Goal: Task Accomplishment & Management: Complete application form

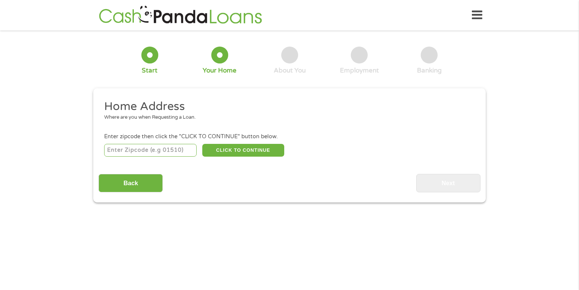
click at [179, 155] on input "number" at bounding box center [150, 150] width 93 height 13
type input "28269"
select select "[US_STATE]"
type input "28269"
click at [238, 152] on button "CLICK TO CONTINUE" at bounding box center [243, 150] width 82 height 13
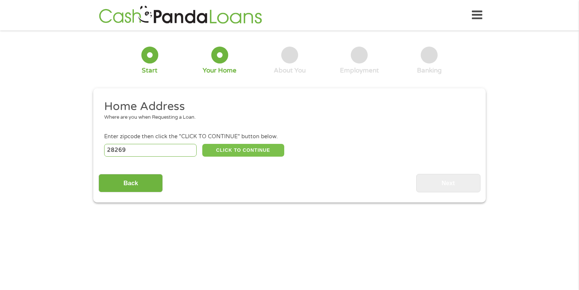
type input "28269"
type input "Charlotte"
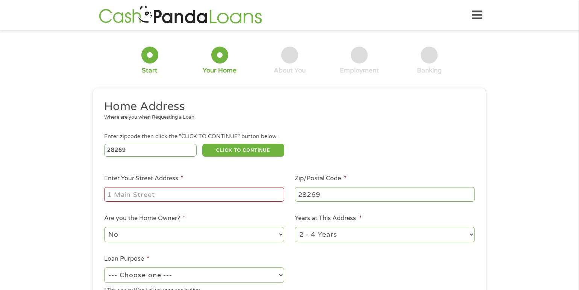
click at [176, 195] on input "Enter Your Street Address *" at bounding box center [194, 194] width 180 height 14
type input "[STREET_ADDRESS]"
click at [471, 234] on select "1 Year or less 1 - 2 Years 2 - 4 Years Over 4 Years" at bounding box center [385, 234] width 180 height 15
select select "60months"
click at [295, 227] on select "1 Year or less 1 - 2 Years 2 - 4 Years Over 4 Years" at bounding box center [385, 234] width 180 height 15
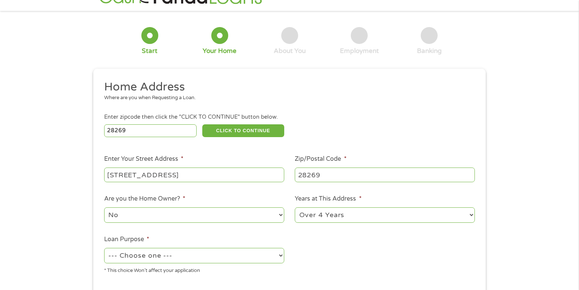
scroll to position [38, 0]
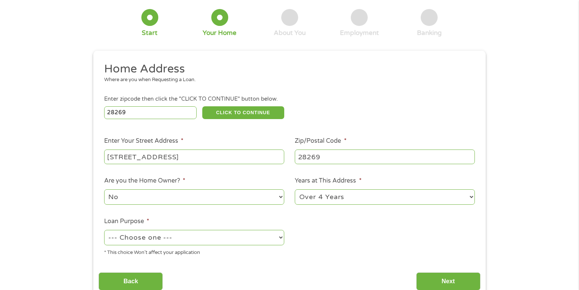
click at [281, 240] on select "--- Choose one --- Pay Bills Debt Consolidation Home Improvement Major Purchase…" at bounding box center [194, 237] width 180 height 15
select select "paybills"
click at [104, 230] on select "--- Choose one --- Pay Bills Debt Consolidation Home Improvement Major Purchase…" at bounding box center [194, 237] width 180 height 15
click at [432, 280] on input "Next" at bounding box center [448, 282] width 64 height 18
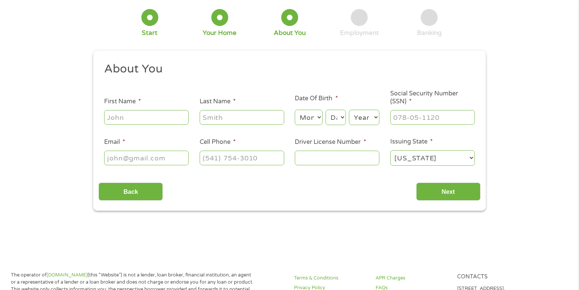
scroll to position [0, 0]
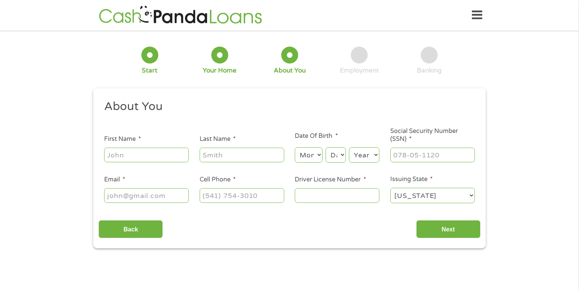
click at [147, 158] on input "First Name *" at bounding box center [146, 155] width 85 height 14
type input "[PERSON_NAME]"
type input "[EMAIL_ADDRESS][DOMAIN_NAME]"
type input "[PHONE_NUMBER]"
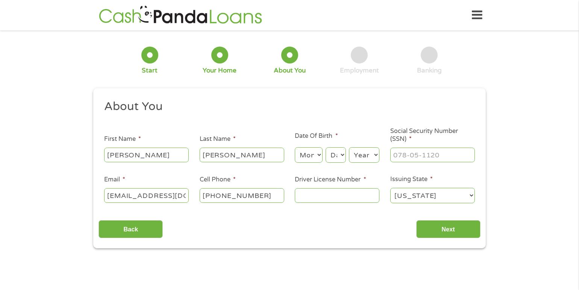
click at [308, 150] on select "Month 1 2 3 4 5 6 7 8 9 10 11 12" at bounding box center [308, 154] width 27 height 15
select select "7"
click at [295, 147] on select "Month 1 2 3 4 5 6 7 8 9 10 11 12" at bounding box center [308, 154] width 27 height 15
click at [334, 150] on select "Day 1 2 3 4 5 6 7 8 9 10 11 12 13 14 15 16 17 18 19 20 21 22 23 24 25 26 27 28 …" at bounding box center [336, 154] width 20 height 15
select select "16"
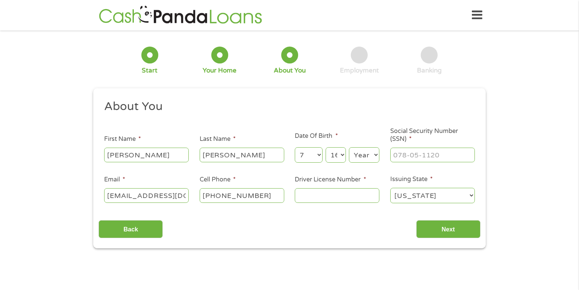
click at [326, 147] on select "Day 1 2 3 4 5 6 7 8 9 10 11 12 13 14 15 16 17 18 19 20 21 22 23 24 25 26 27 28 …" at bounding box center [336, 154] width 20 height 15
click at [356, 150] on select "Year [DATE] 2006 2005 2004 2003 2002 2001 2000 1999 1998 1997 1996 1995 1994 19…" at bounding box center [364, 154] width 30 height 15
select select "1967"
click at [349, 147] on select "Year [DATE] 2006 2005 2004 2003 2002 2001 2000 1999 1998 1997 1996 1995 1994 19…" at bounding box center [364, 154] width 30 height 15
click at [403, 154] on input "___-__-____" at bounding box center [432, 155] width 85 height 14
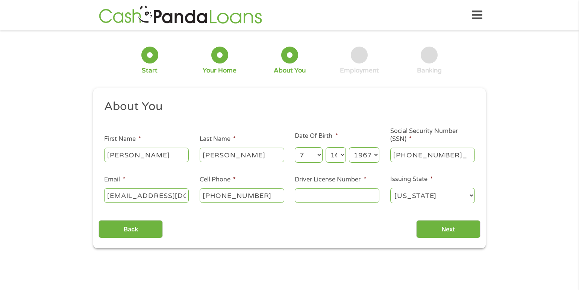
type input "080-58-1882"
click at [302, 197] on input "Driver License Number *" at bounding box center [337, 195] width 85 height 14
type input "37044017"
click at [441, 233] on input "Next" at bounding box center [448, 229] width 64 height 18
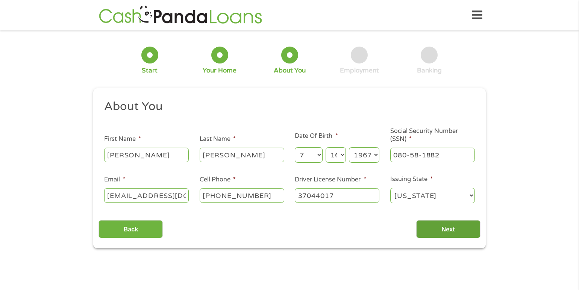
click at [444, 227] on input "Next" at bounding box center [448, 229] width 64 height 18
click at [434, 230] on input "Next" at bounding box center [448, 229] width 64 height 18
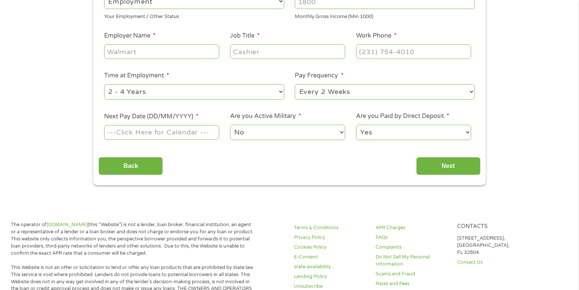
scroll to position [150, 0]
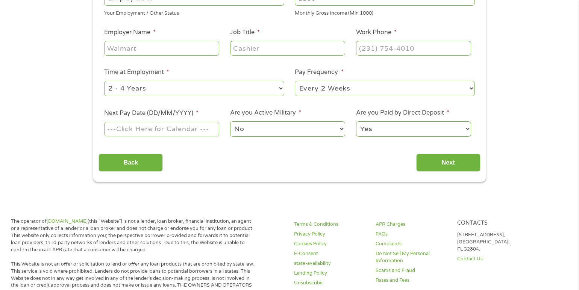
click at [345, 127] on select "No Yes" at bounding box center [287, 128] width 115 height 15
click at [230, 121] on select "No Yes" at bounding box center [287, 128] width 115 height 15
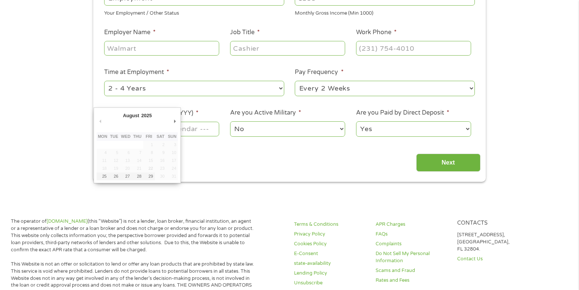
click at [147, 129] on body "Home Get Loan Offer How it works FAQs Blog Cash Loans Quick Loans Online Loans …" at bounding box center [289, 292] width 579 height 884
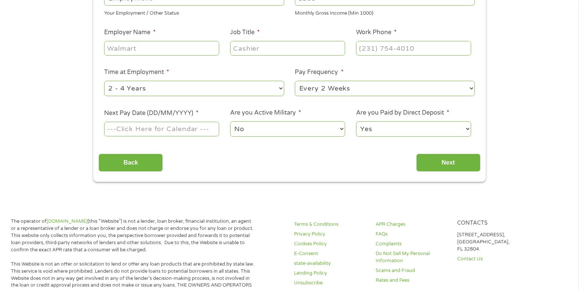
click at [156, 125] on input "Next Pay Date (DD/MM/YYYY) *" at bounding box center [161, 129] width 115 height 14
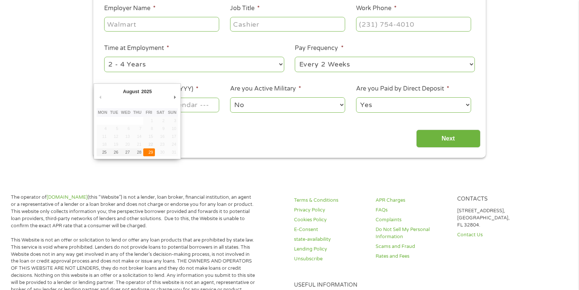
scroll to position [188, 0]
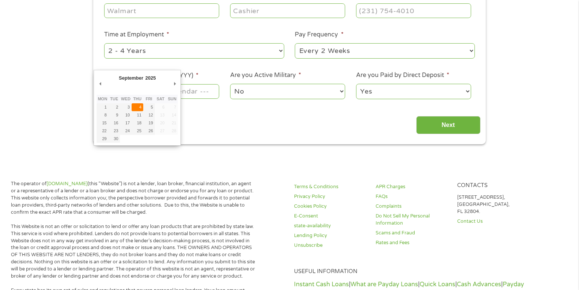
type input "[DATE]"
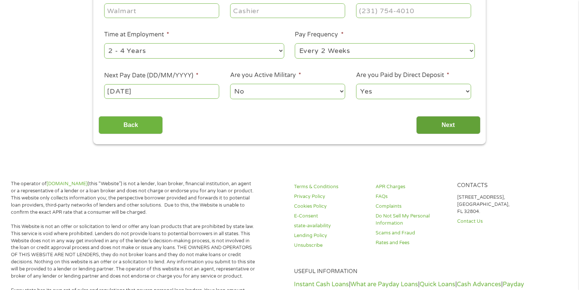
click at [433, 120] on input "Next" at bounding box center [448, 125] width 64 height 18
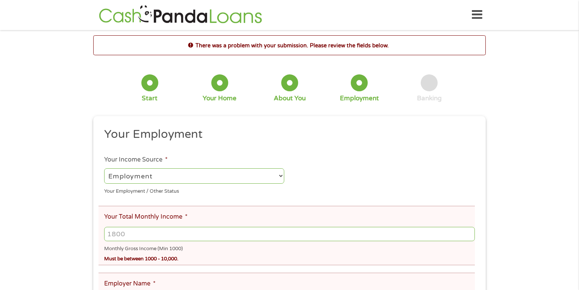
scroll to position [0, 0]
click at [156, 235] on input "Your Total Monthly Income *" at bounding box center [289, 235] width 371 height 14
type input "2850"
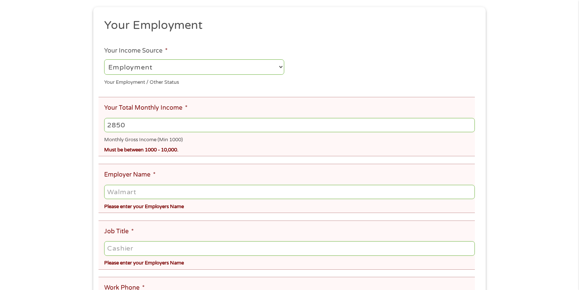
scroll to position [113, 0]
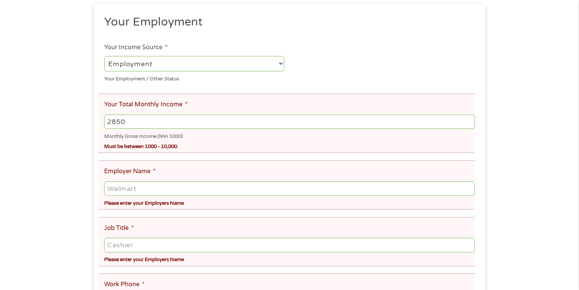
click at [155, 194] on input "Employer Name *" at bounding box center [289, 189] width 371 height 14
type input "Spectrum"
click at [153, 246] on input "Job Title *" at bounding box center [289, 245] width 371 height 14
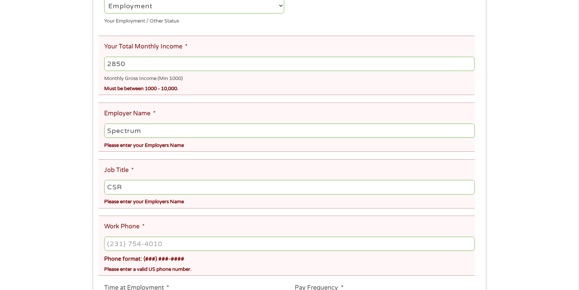
scroll to position [226, 0]
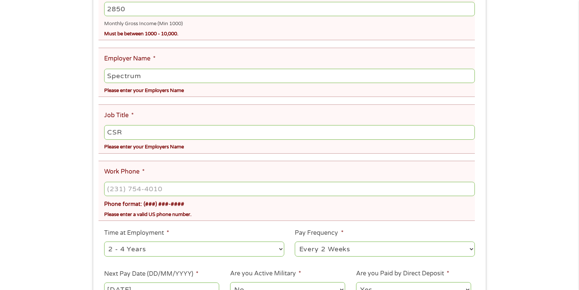
type input "CSR"
click at [160, 192] on input "(___) ___-____" at bounding box center [289, 189] width 371 height 14
type input "[PHONE_NUMBER]"
click at [280, 251] on select "--- Choose one --- 1 Year or less 1 - 2 Years 2 - 4 Years Over 4 Years" at bounding box center [194, 249] width 180 height 15
select select "60months"
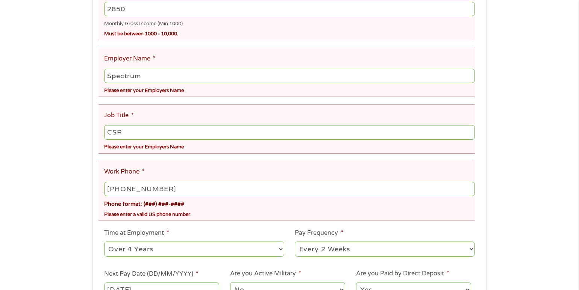
click at [104, 242] on select "--- Choose one --- 1 Year or less 1 - 2 Years 2 - 4 Years Over 4 Years" at bounding box center [194, 249] width 180 height 15
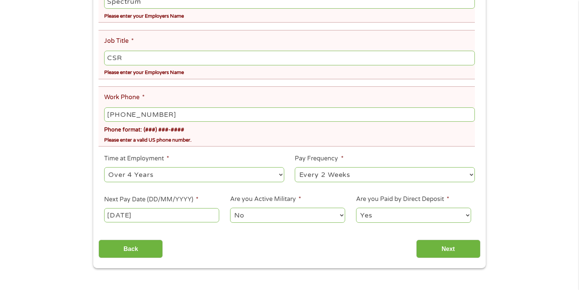
scroll to position [301, 0]
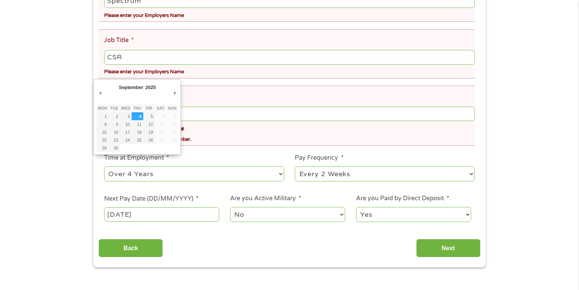
click at [176, 216] on input "[DATE]" at bounding box center [161, 215] width 115 height 14
click at [172, 213] on input "[DATE]" at bounding box center [161, 215] width 115 height 14
click at [438, 250] on input "Next" at bounding box center [448, 248] width 64 height 18
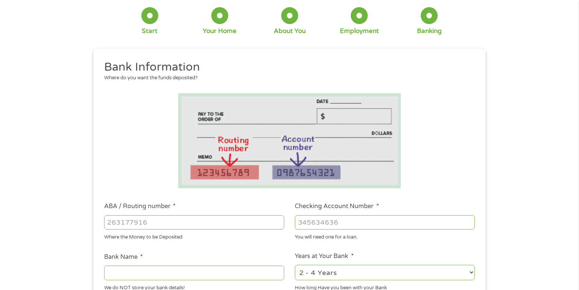
scroll to position [113, 0]
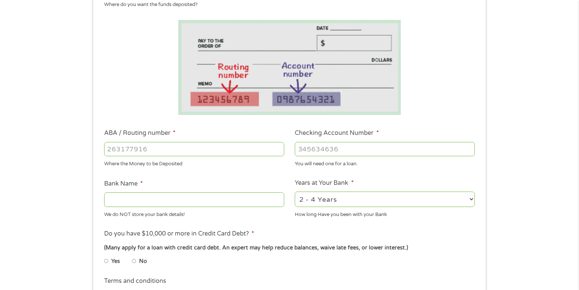
click at [147, 147] on input "ABA / Routing number *" at bounding box center [194, 149] width 180 height 14
type input "031101279"
type input "THE BANCORP BANK"
type input "031101279"
click at [351, 153] on input "Checking Account Number *" at bounding box center [385, 149] width 180 height 14
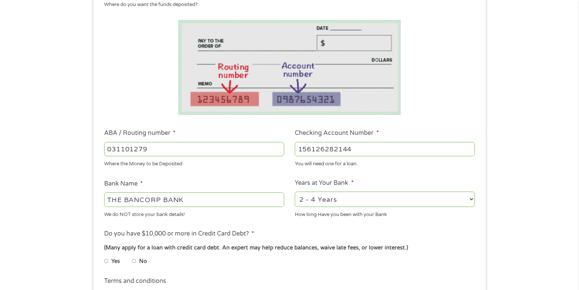
type input "156126282144"
click at [474, 203] on select "2 - 4 Years 6 - 12 Months 1 - 2 Years Over 4 Years" at bounding box center [385, 199] width 180 height 15
select select "60months"
click at [295, 192] on select "2 - 4 Years 6 - 12 Months 1 - 2 Years Over 4 Years" at bounding box center [385, 199] width 180 height 15
click at [136, 262] on input "No" at bounding box center [134, 261] width 5 height 12
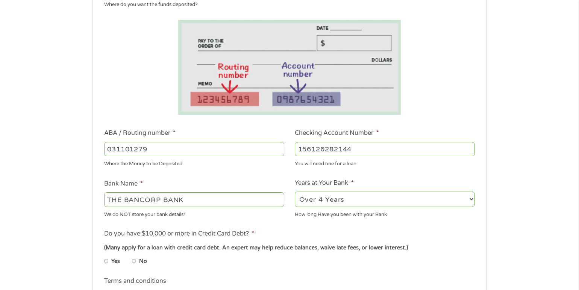
radio input "true"
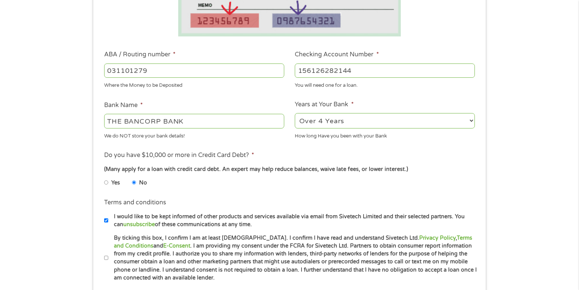
scroll to position [226, 0]
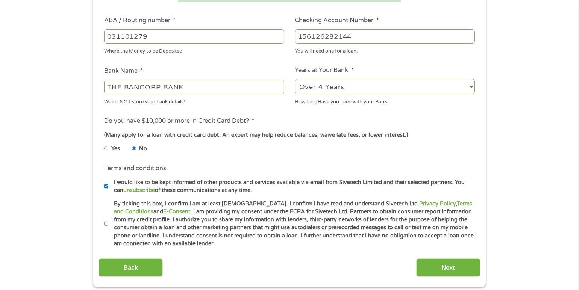
click at [108, 225] on input "By ticking this box, I confirm I am at least [DEMOGRAPHIC_DATA]. I confirm I ha…" at bounding box center [106, 224] width 5 height 12
checkbox input "true"
click at [454, 271] on input "Next" at bounding box center [448, 268] width 64 height 18
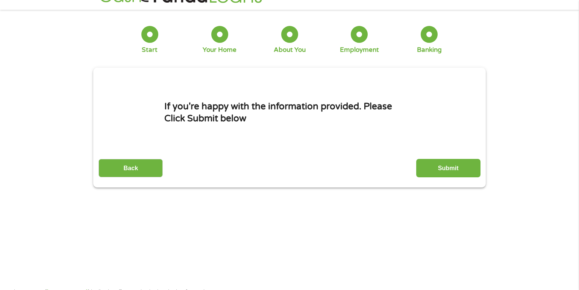
scroll to position [0, 0]
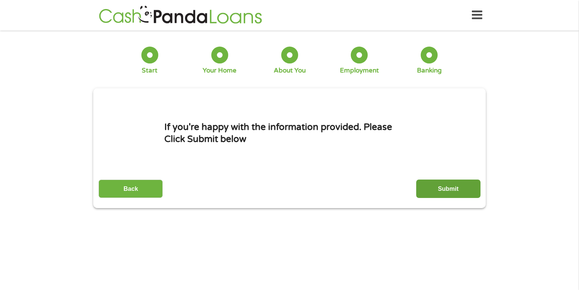
click at [445, 189] on input "Submit" at bounding box center [448, 189] width 64 height 18
